Goal: Task Accomplishment & Management: Manage account settings

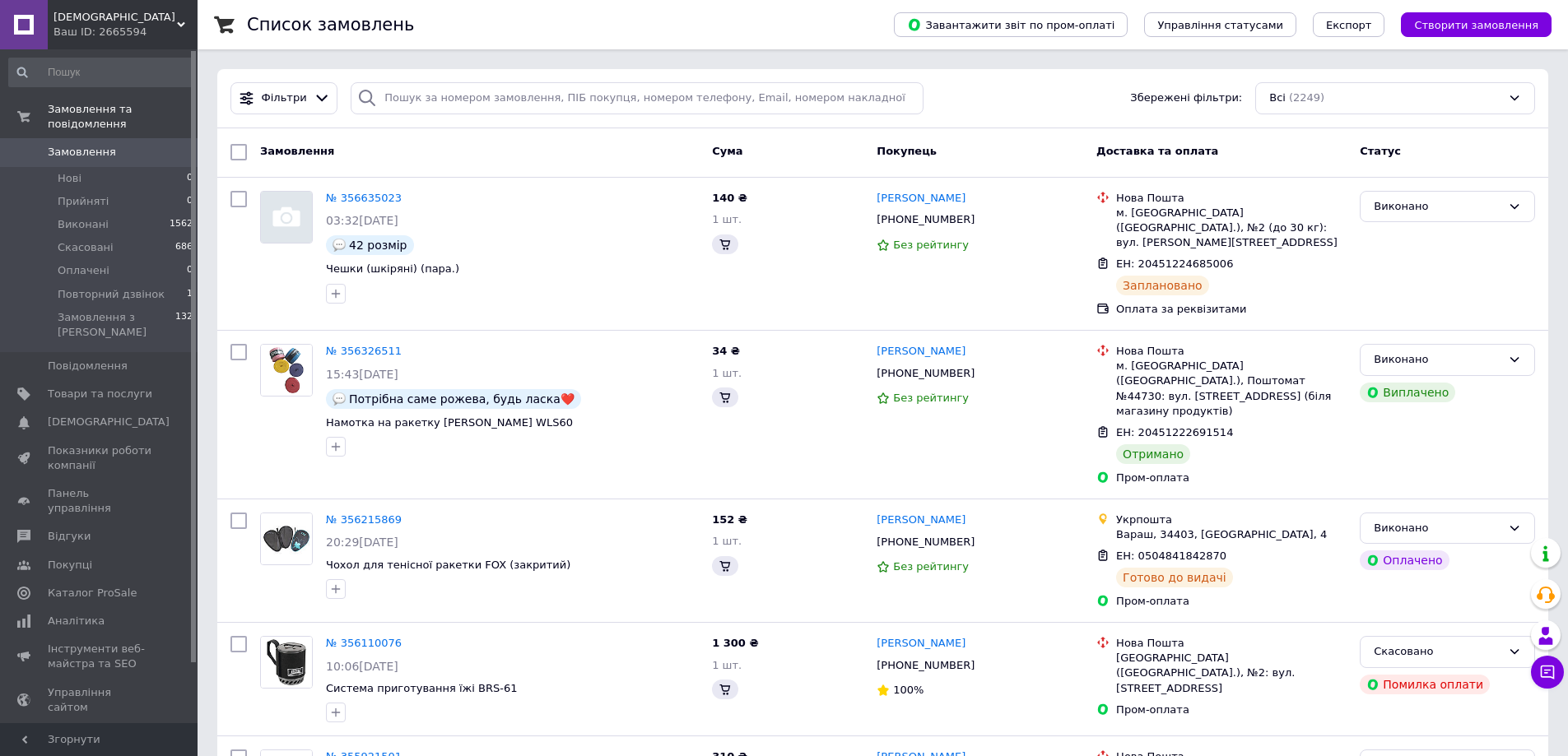
click at [68, 145] on span "Замовлення" at bounding box center [82, 152] width 69 height 15
click at [99, 29] on div "Ваш ID: 2665594" at bounding box center [125, 32] width 144 height 15
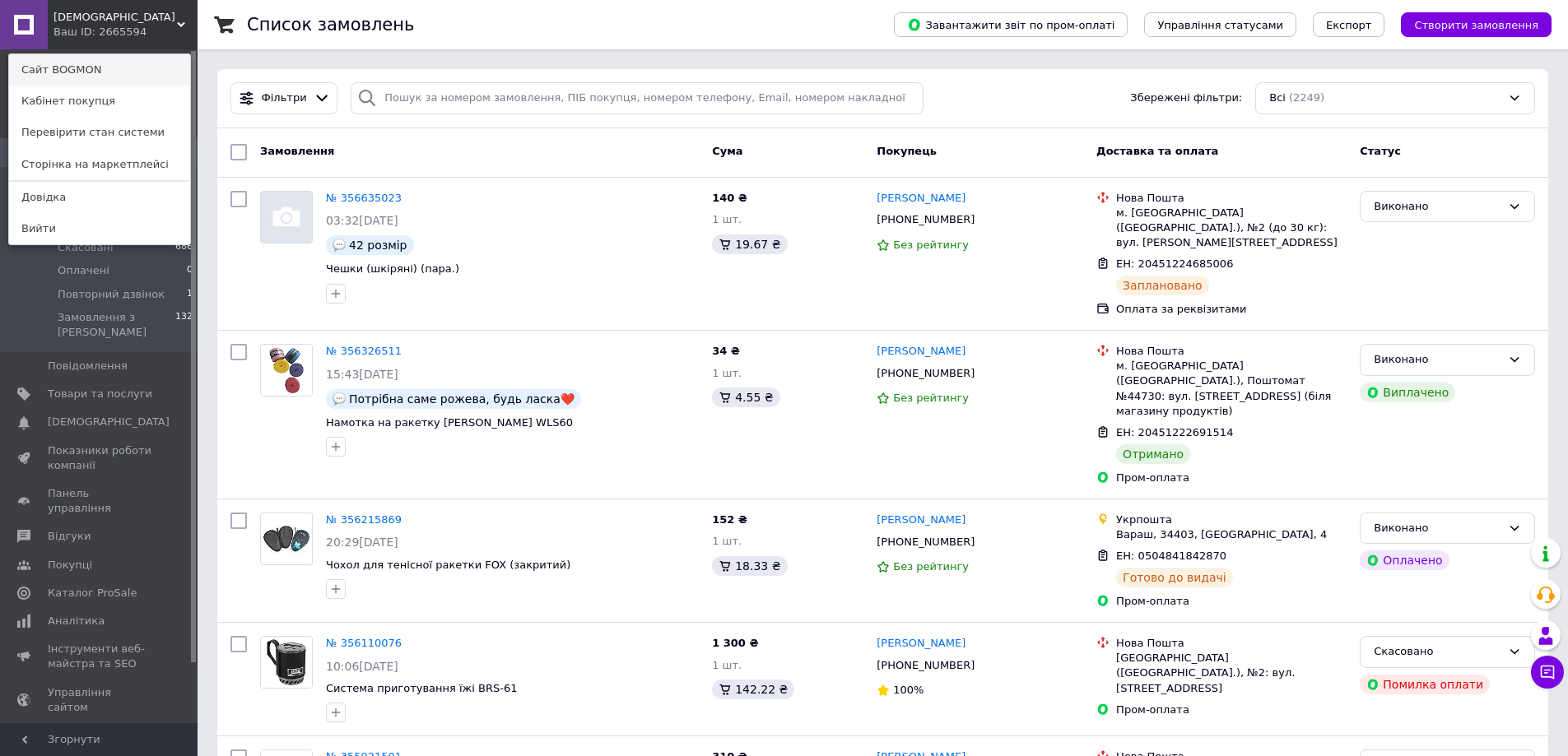
click at [99, 74] on link "Сайт BOGMON" at bounding box center [99, 69] width 181 height 32
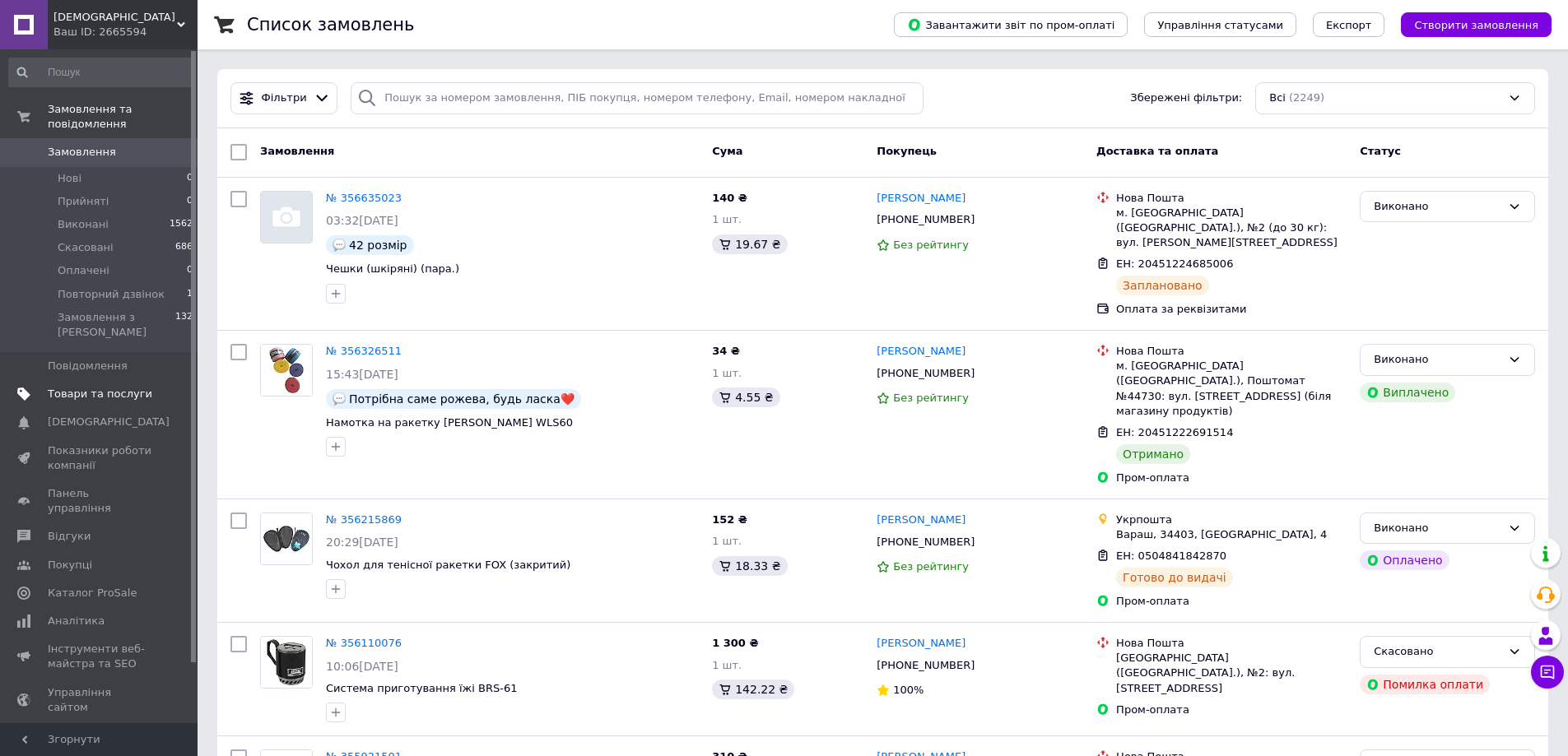
click at [75, 387] on span "Товари та послуги" at bounding box center [100, 394] width 104 height 15
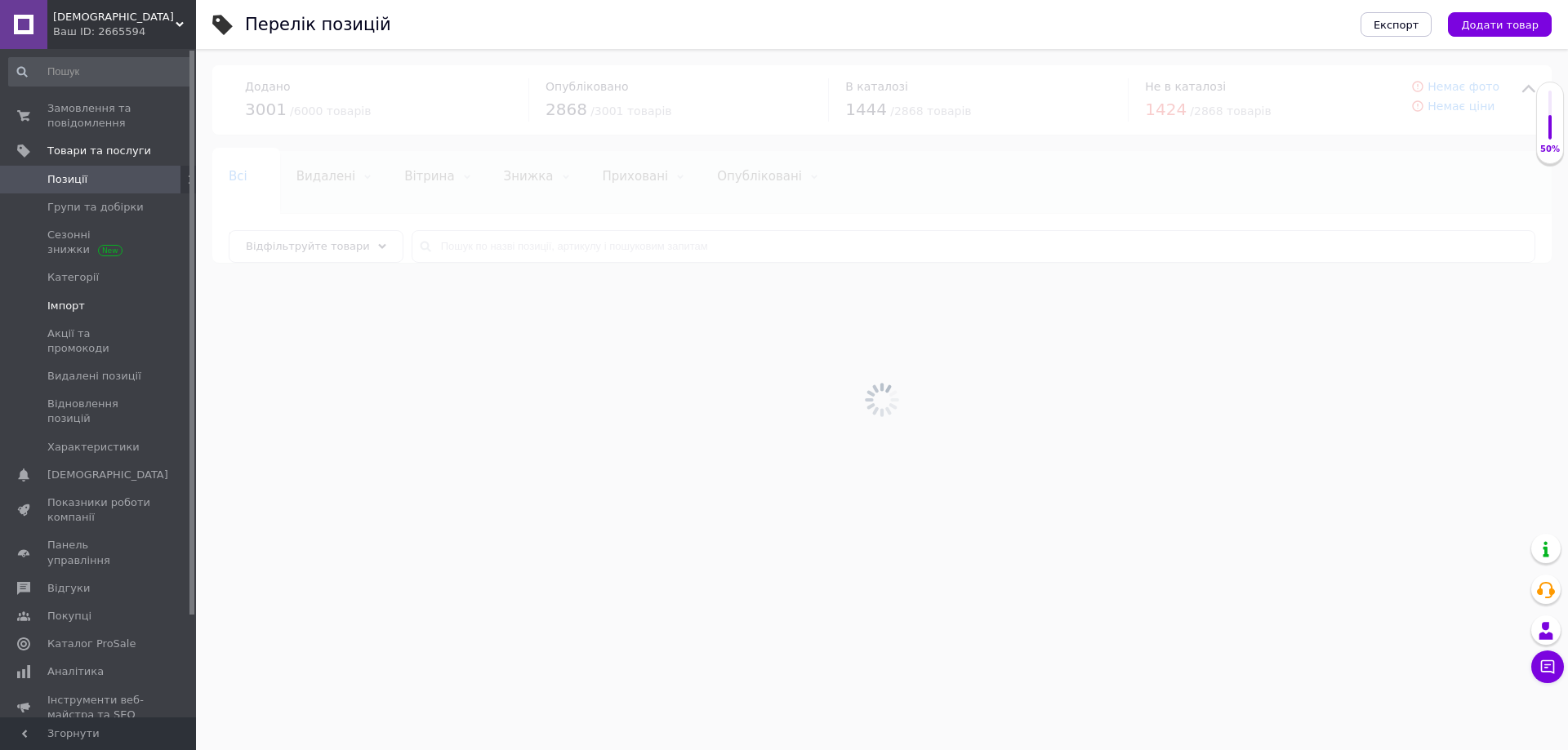
click at [80, 307] on span "Імпорт" at bounding box center [66, 306] width 37 height 14
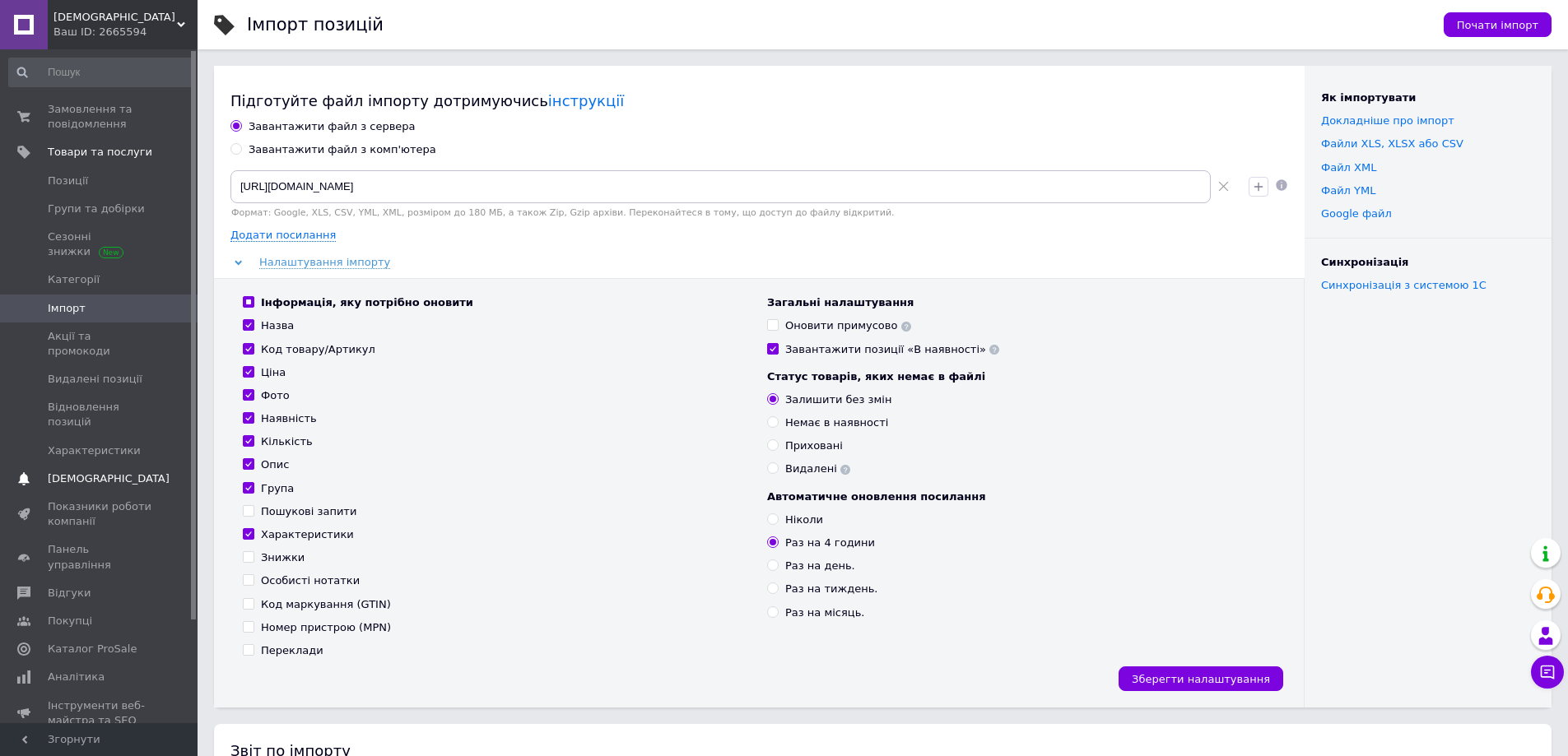
click at [75, 472] on span "[DEMOGRAPHIC_DATA]" at bounding box center [109, 479] width 122 height 15
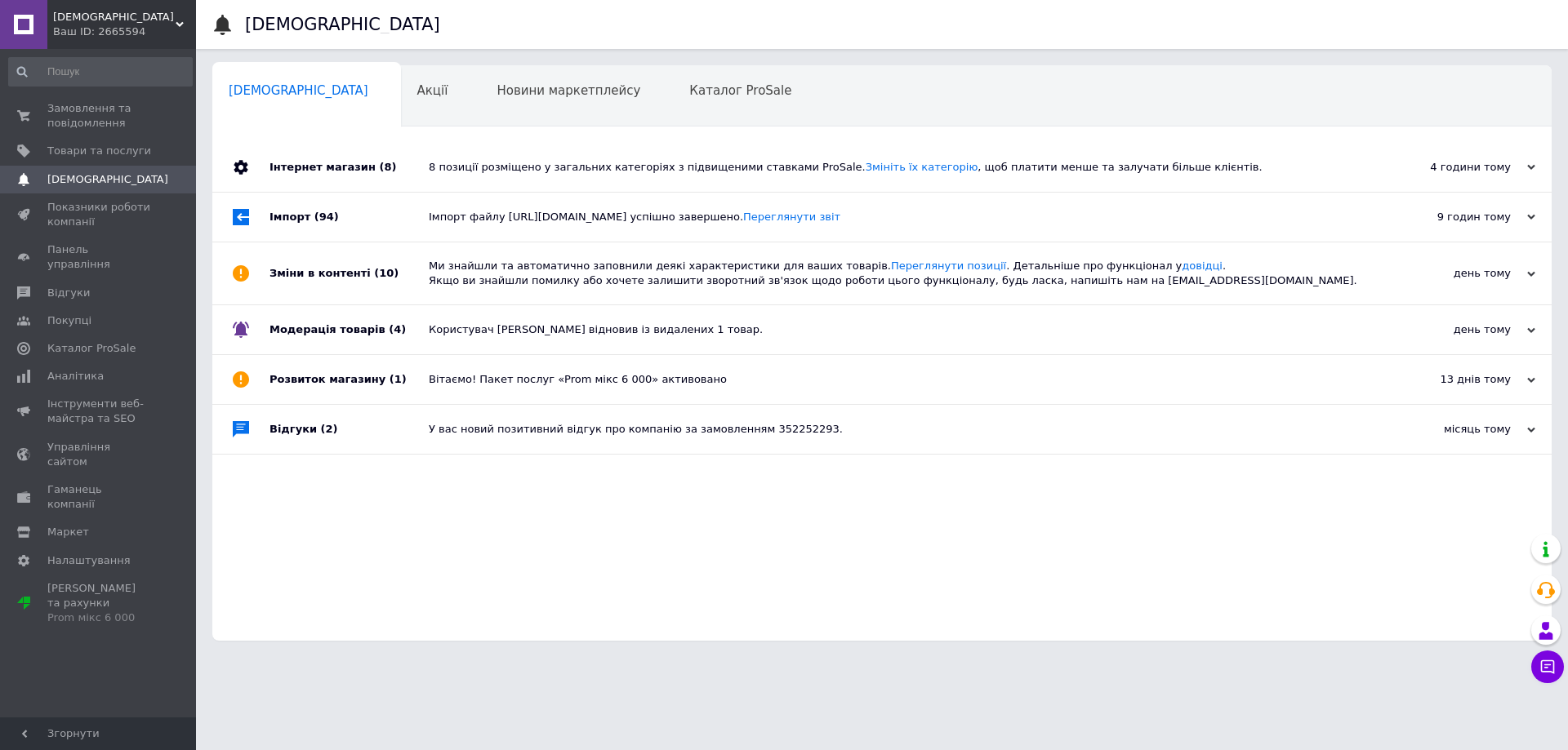
click at [1232, 171] on div "8 позиції розміщено у загальних категоріях з підвищеними ставками ProSale. Змін…" at bounding box center [901, 166] width 943 height 14
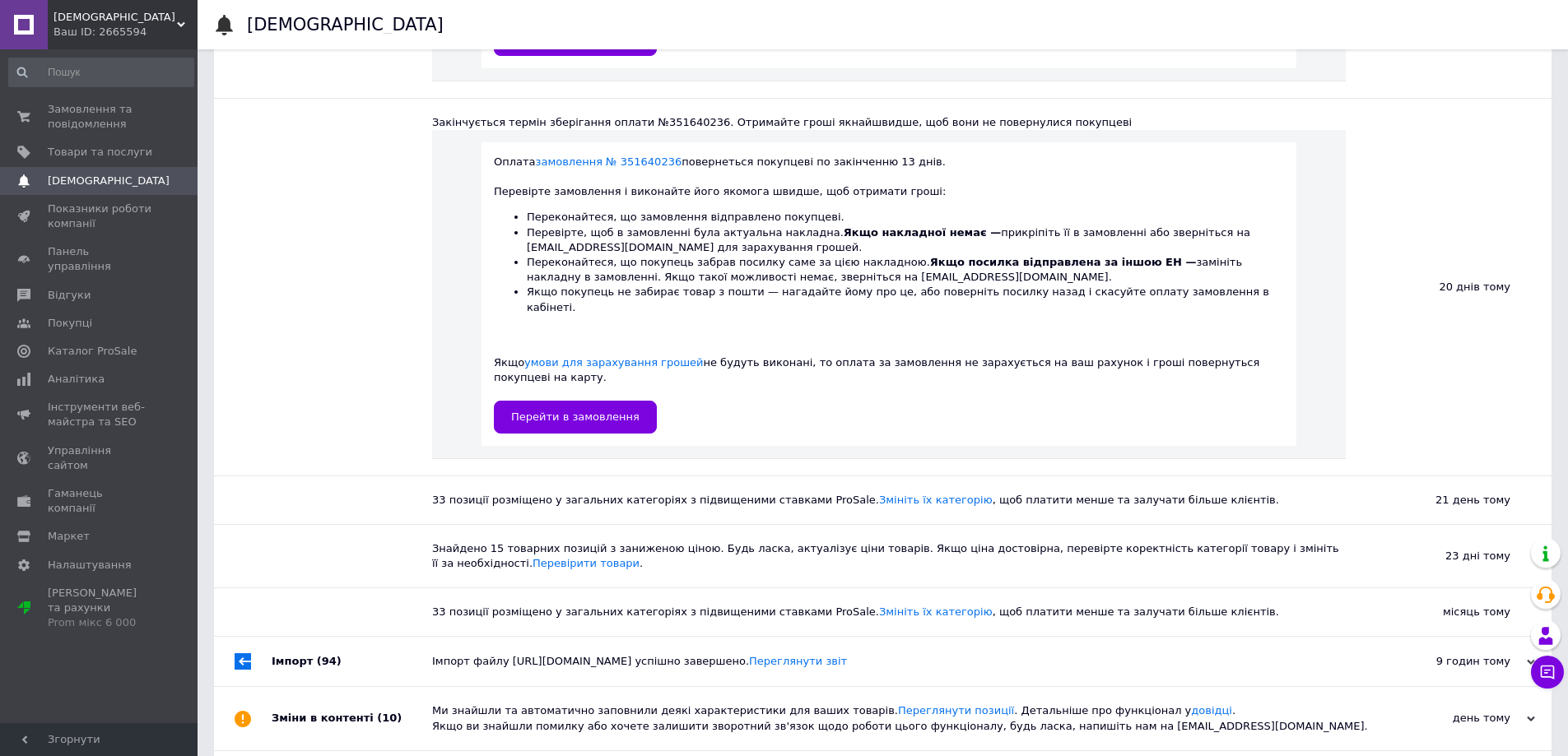
scroll to position [1235, 0]
click at [533, 555] on link "Перевірити товари" at bounding box center [586, 561] width 107 height 12
